Goal: Contribute content: Add original content to the website for others to see

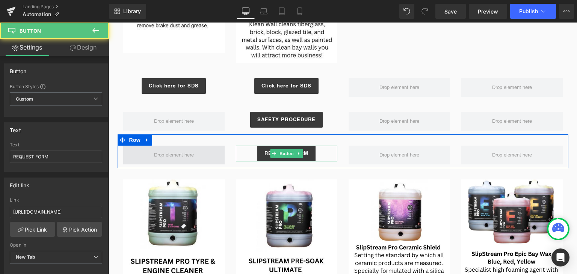
scroll to position [176, 0]
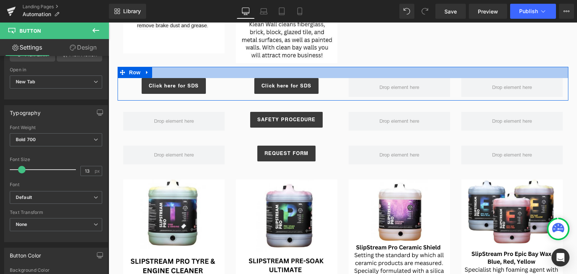
click at [344, 70] on div at bounding box center [343, 72] width 451 height 11
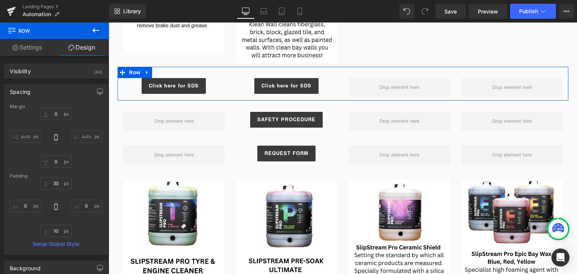
click at [339, 87] on div "Click here for SDS Button" at bounding box center [286, 86] width 113 height 16
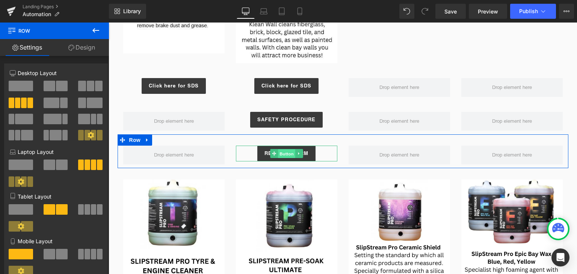
click at [287, 155] on span "Button" at bounding box center [286, 154] width 17 height 9
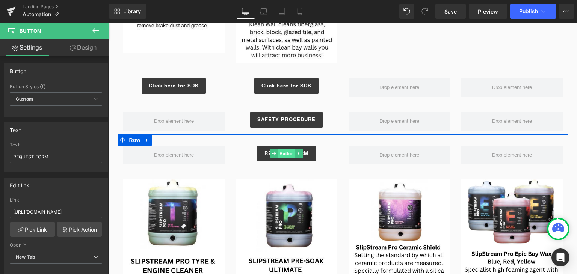
click at [285, 154] on span "Button" at bounding box center [286, 153] width 17 height 9
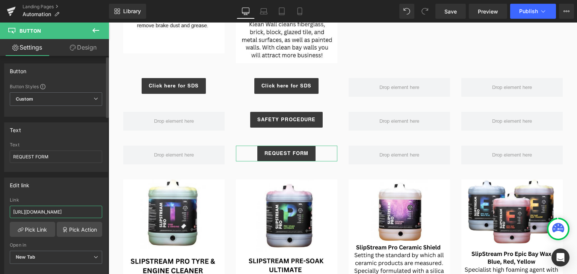
click at [51, 217] on input "[URL][DOMAIN_NAME]" at bounding box center [56, 212] width 92 height 12
click at [52, 216] on input "[URL][DOMAIN_NAME]" at bounding box center [56, 212] width 92 height 12
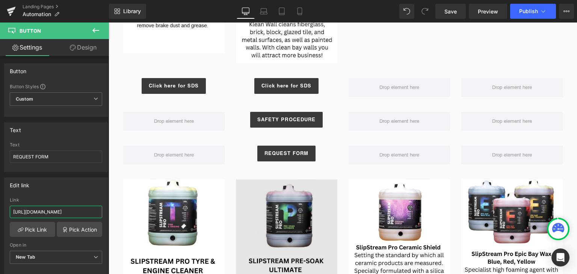
type input "[URL][DOMAIN_NAME]"
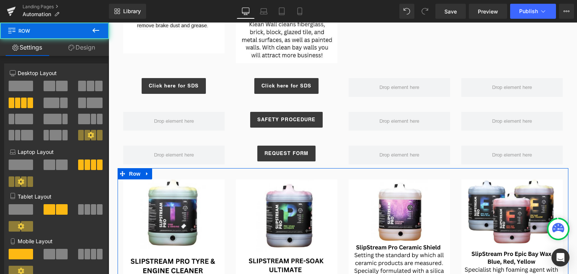
click at [343, 185] on div "Image" at bounding box center [399, 252] width 113 height 144
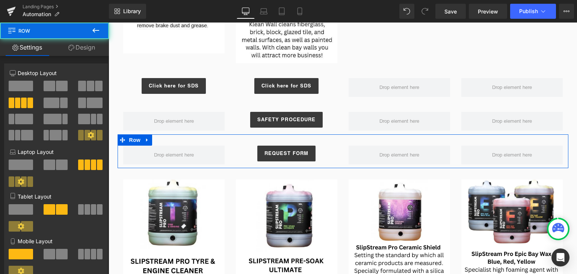
click at [343, 163] on div at bounding box center [399, 155] width 113 height 19
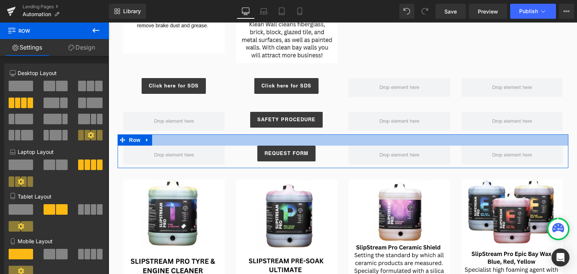
click at [316, 139] on div at bounding box center [343, 140] width 451 height 11
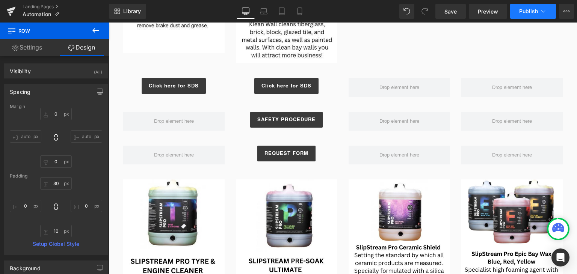
click at [543, 7] on button "Publish" at bounding box center [534, 11] width 46 height 15
click at [488, 13] on span "Preview" at bounding box center [488, 12] width 20 height 8
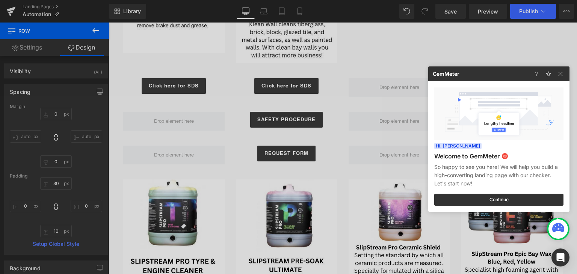
click at [421, 84] on div at bounding box center [288, 137] width 577 height 274
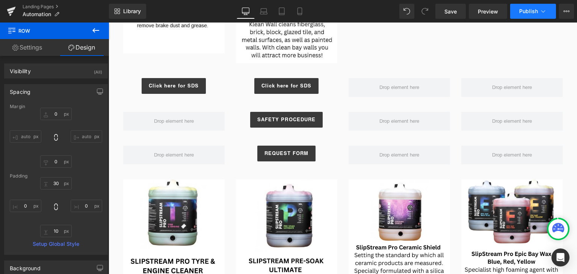
click at [547, 17] on button "Publish" at bounding box center [534, 11] width 46 height 15
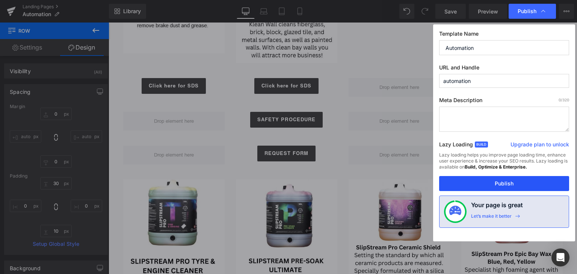
click at [478, 189] on button "Publish" at bounding box center [504, 183] width 130 height 15
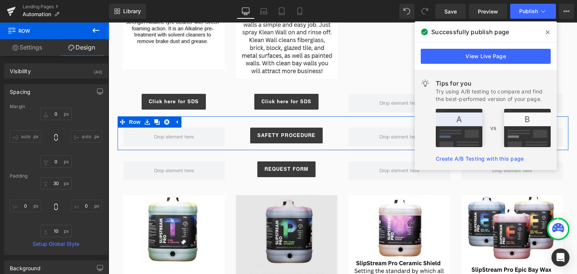
scroll to position [741, 0]
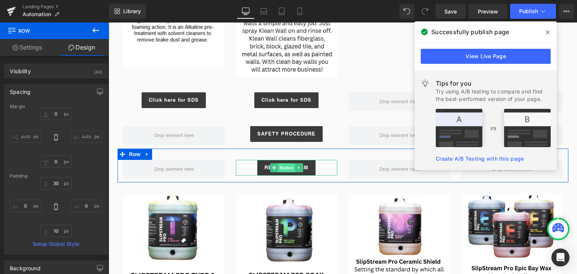
click at [288, 169] on span "Button" at bounding box center [286, 168] width 17 height 9
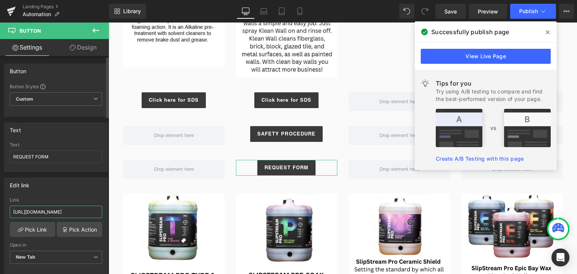
click at [41, 214] on input "[URL][DOMAIN_NAME]" at bounding box center [56, 212] width 92 height 12
paste input "_c18c6545-e133-456e-830d-c5cf8e60f272.doc?v=1756768240"
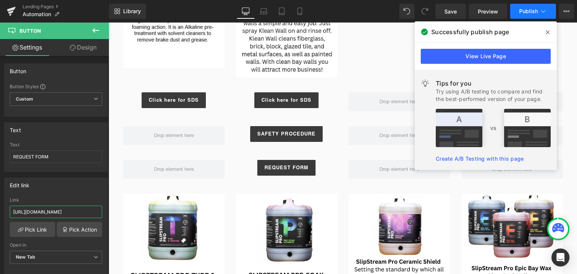
type input "[URL][DOMAIN_NAME]"
click at [545, 17] on button "Publish" at bounding box center [534, 11] width 46 height 15
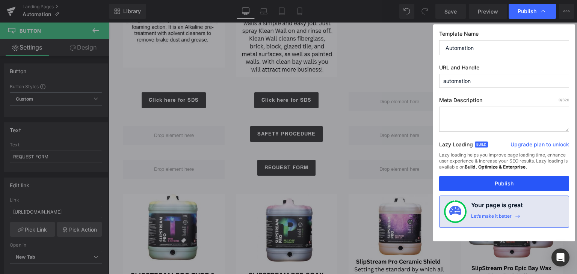
click at [486, 177] on button "Publish" at bounding box center [504, 183] width 130 height 15
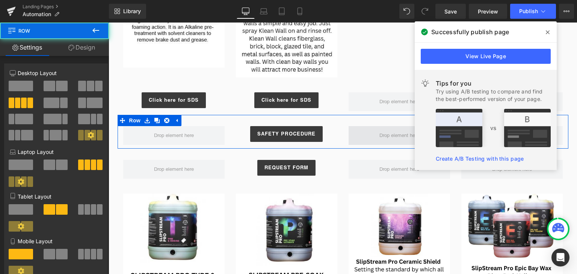
click at [361, 139] on span at bounding box center [400, 135] width 102 height 19
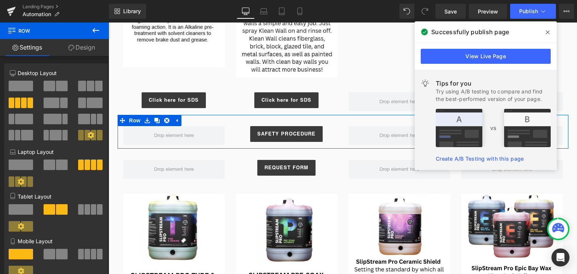
click at [344, 145] on div at bounding box center [343, 147] width 451 height 4
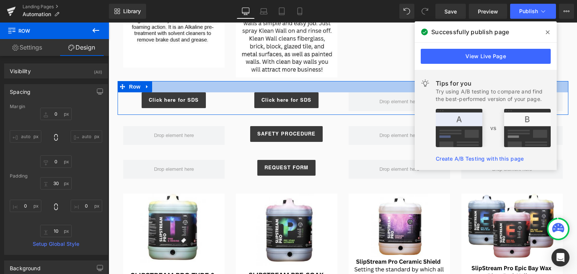
click at [359, 87] on div at bounding box center [343, 86] width 451 height 11
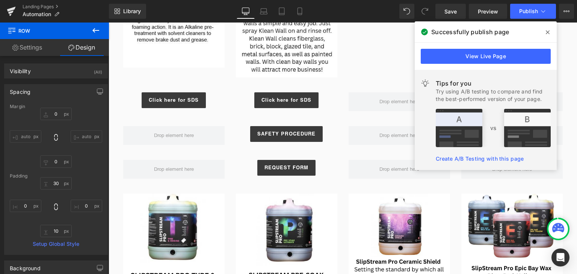
click at [551, 32] on span at bounding box center [548, 32] width 12 height 12
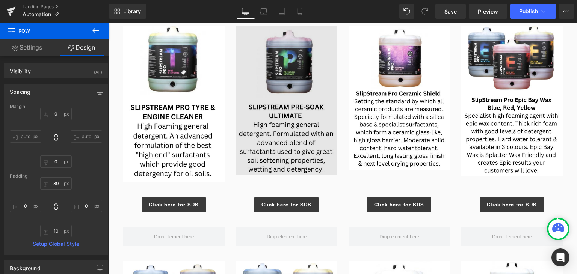
scroll to position [837, 0]
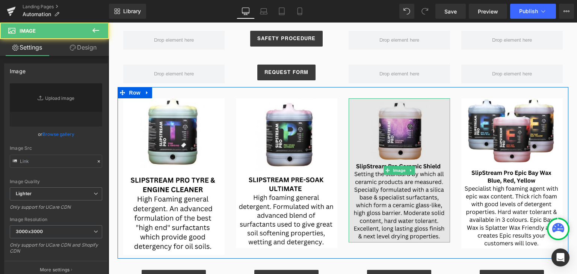
click at [354, 169] on img at bounding box center [400, 170] width 102 height 144
type input "[URL][DOMAIN_NAME]"
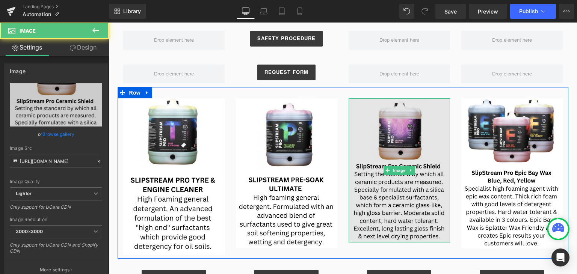
click at [353, 175] on img at bounding box center [400, 170] width 102 height 144
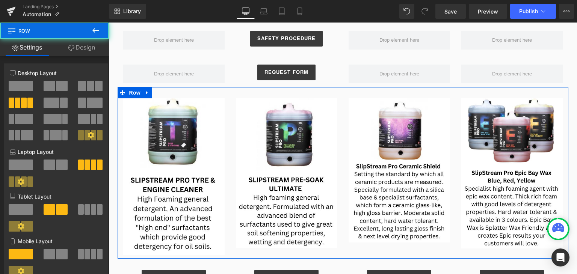
click at [343, 160] on div "Image" at bounding box center [399, 170] width 113 height 144
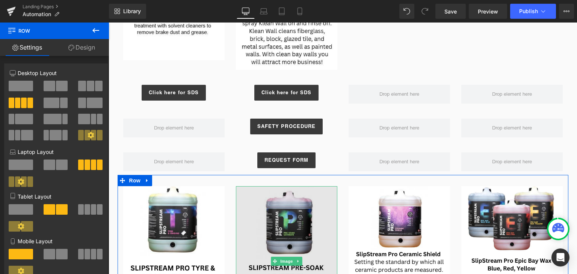
scroll to position [721, 0]
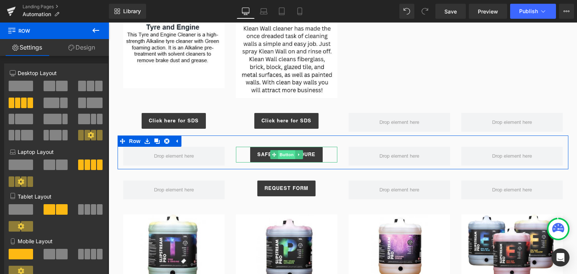
click at [287, 153] on span "Button" at bounding box center [286, 154] width 17 height 9
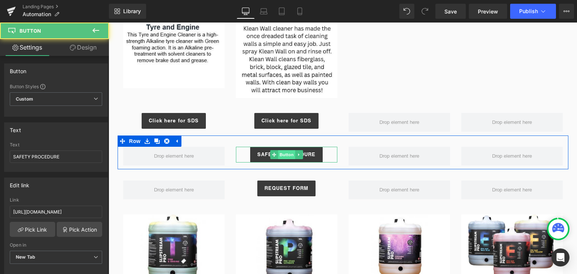
click at [289, 153] on span "Button" at bounding box center [286, 154] width 17 height 9
click at [298, 153] on icon at bounding box center [298, 154] width 1 height 3
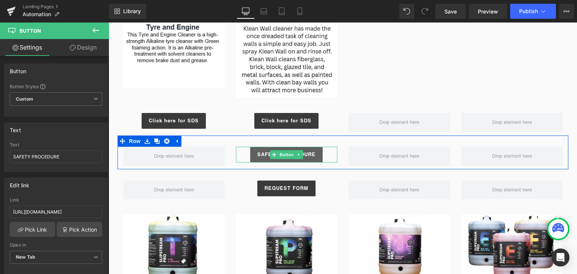
click at [266, 154] on div "SAFETY PROCEDURE Button" at bounding box center [287, 155] width 102 height 16
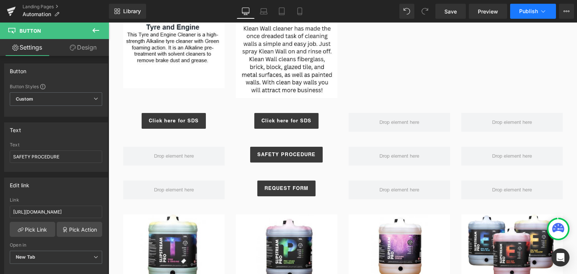
click at [534, 14] on span "Publish" at bounding box center [529, 11] width 19 height 6
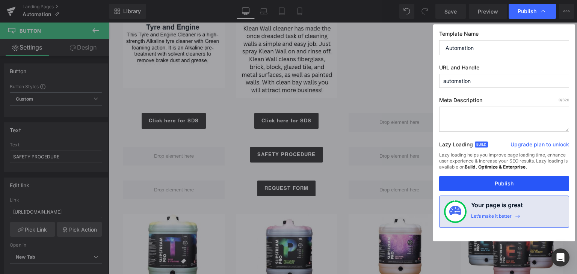
click at [481, 185] on button "Publish" at bounding box center [504, 183] width 130 height 15
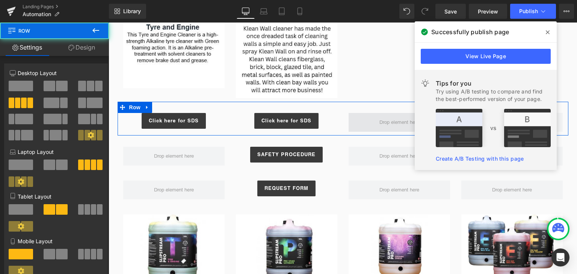
click at [361, 129] on span at bounding box center [400, 122] width 102 height 19
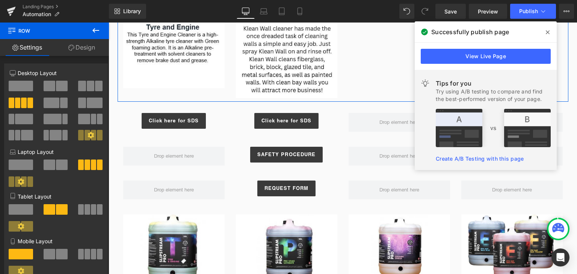
click at [340, 99] on div at bounding box center [343, 100] width 451 height 4
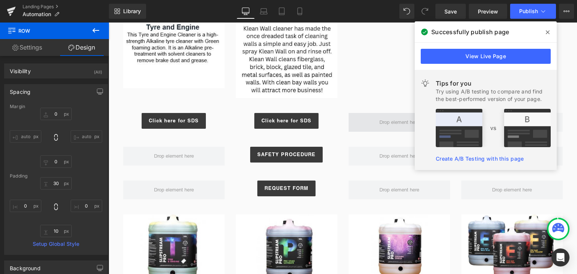
click at [362, 125] on span at bounding box center [400, 122] width 102 height 19
